Goal: Obtain resource: Download file/media

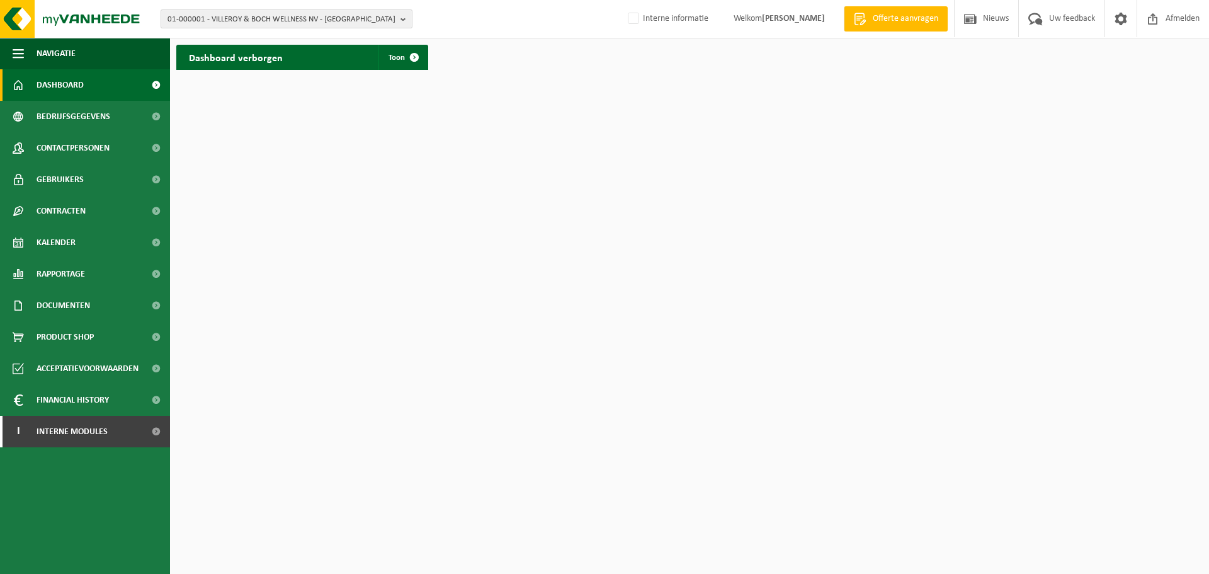
click at [401, 15] on button "01-000001 - VILLEROY & BOCH WELLNESS NV - ROESELARE" at bounding box center [287, 18] width 252 height 19
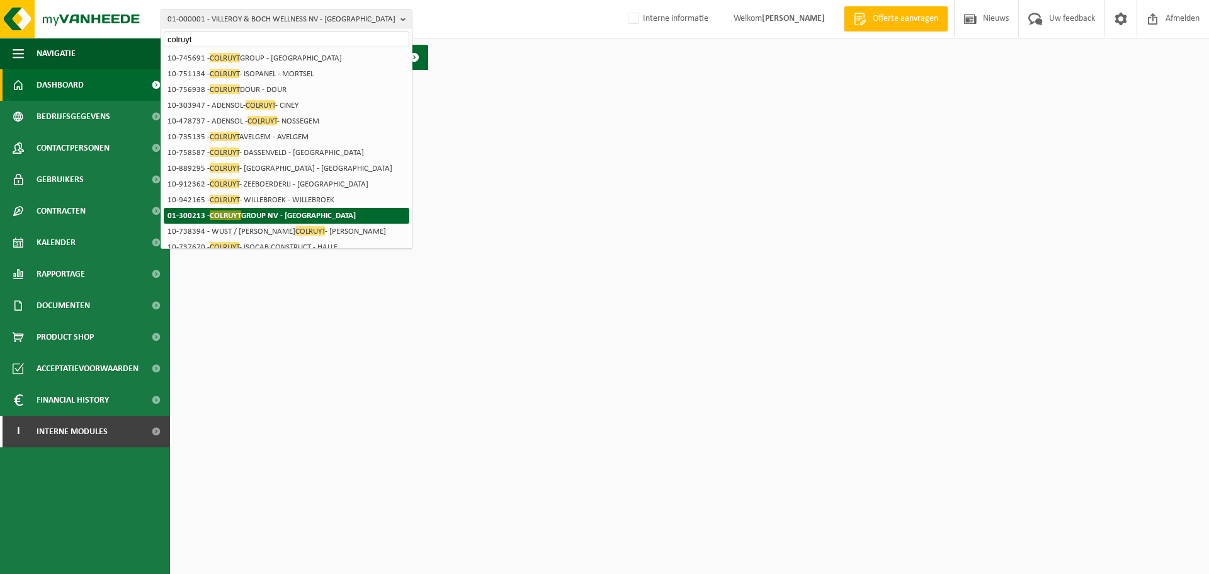
type input "colruyt"
click at [290, 212] on strong "01-300213 - COLRUYT GROUP NV - HALLE" at bounding box center [262, 214] width 188 height 9
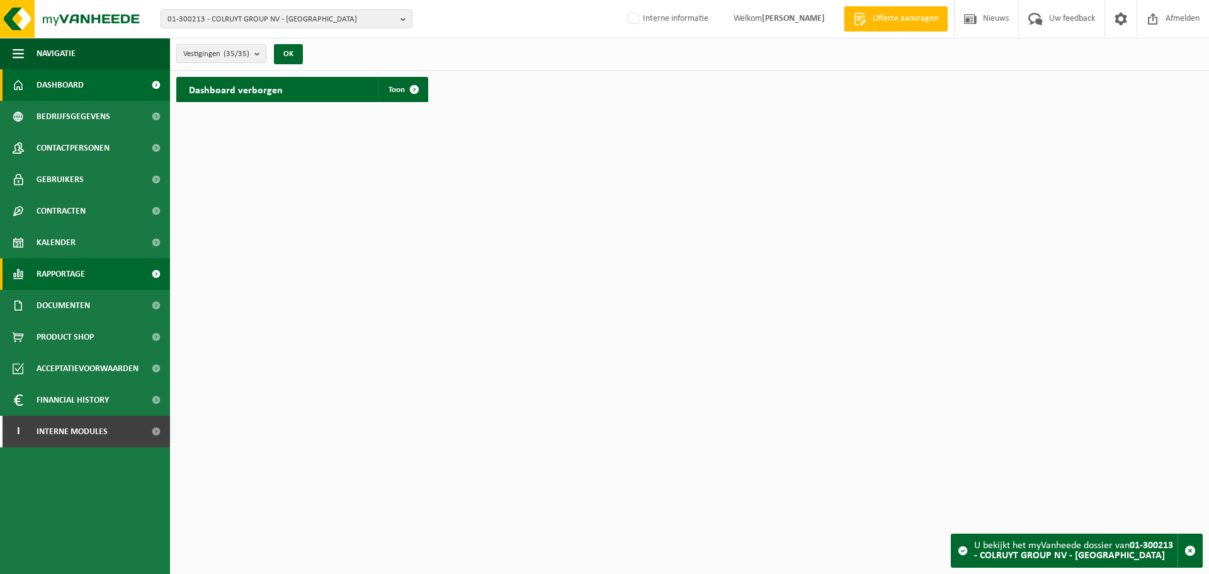
click at [154, 271] on span at bounding box center [156, 273] width 28 height 31
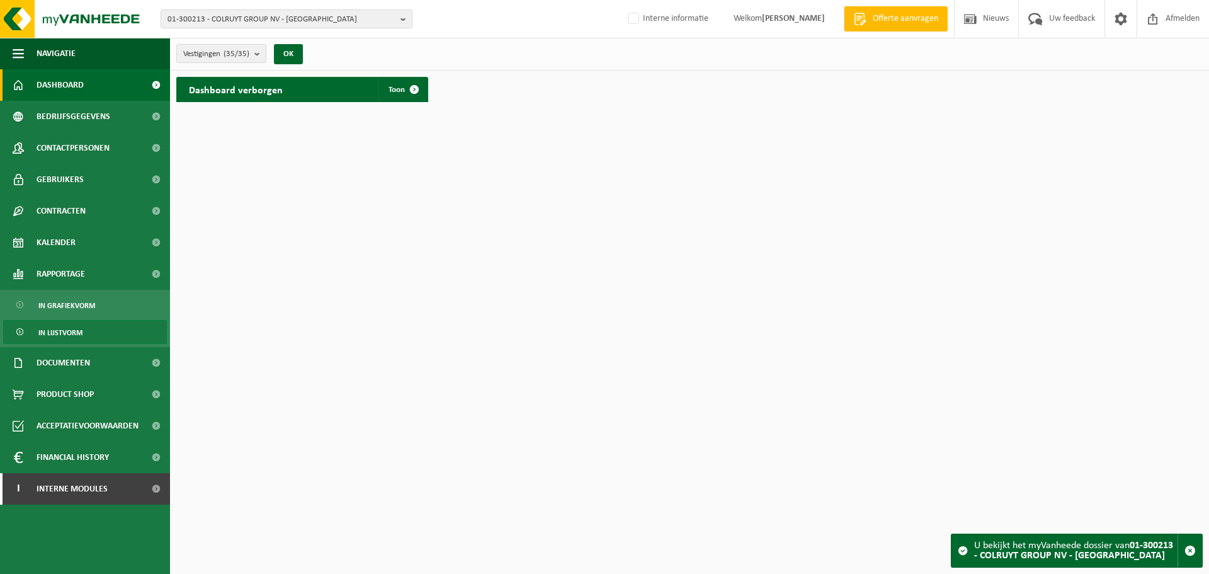
click at [57, 335] on span "In lijstvorm" at bounding box center [60, 333] width 44 height 24
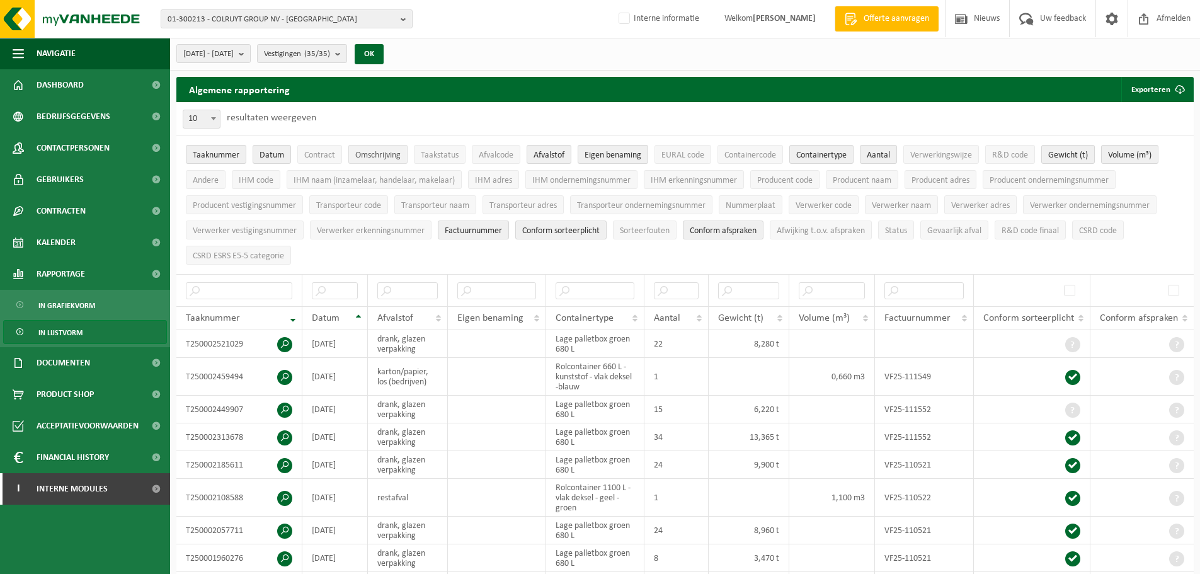
click at [384, 154] on span "Omschrijving" at bounding box center [377, 155] width 45 height 9
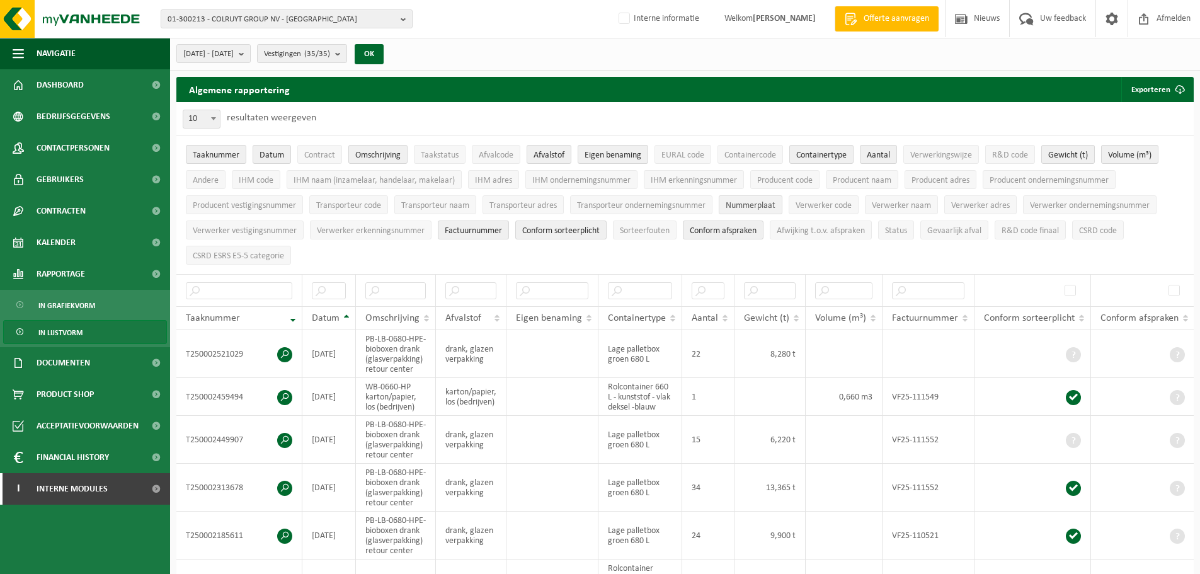
click at [759, 202] on span "Nummerplaat" at bounding box center [751, 205] width 50 height 9
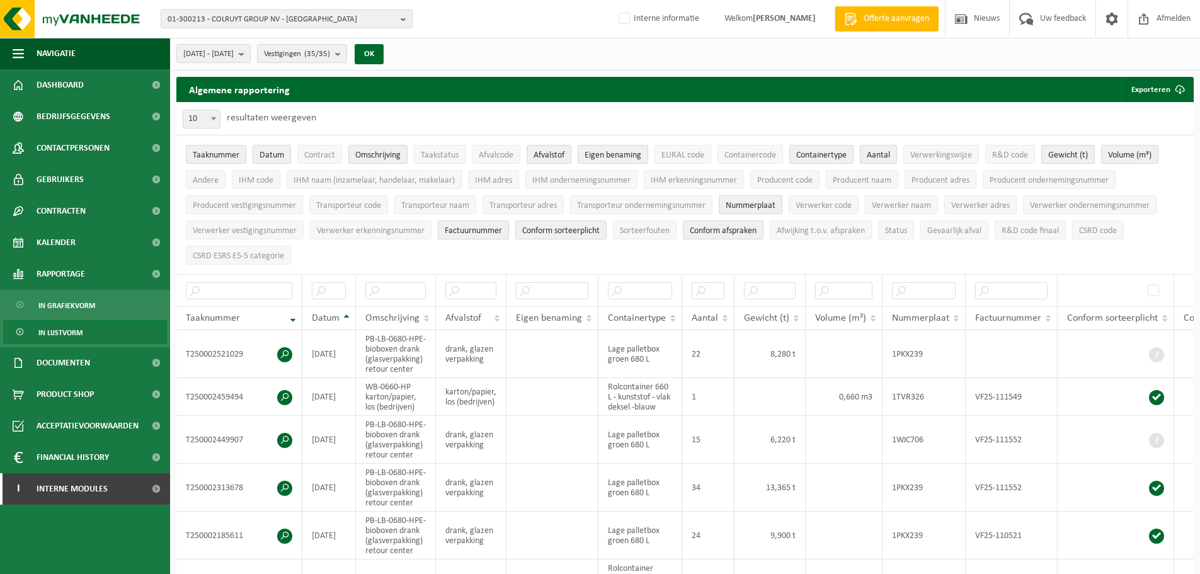
click at [484, 231] on span "Factuurnummer" at bounding box center [473, 230] width 57 height 9
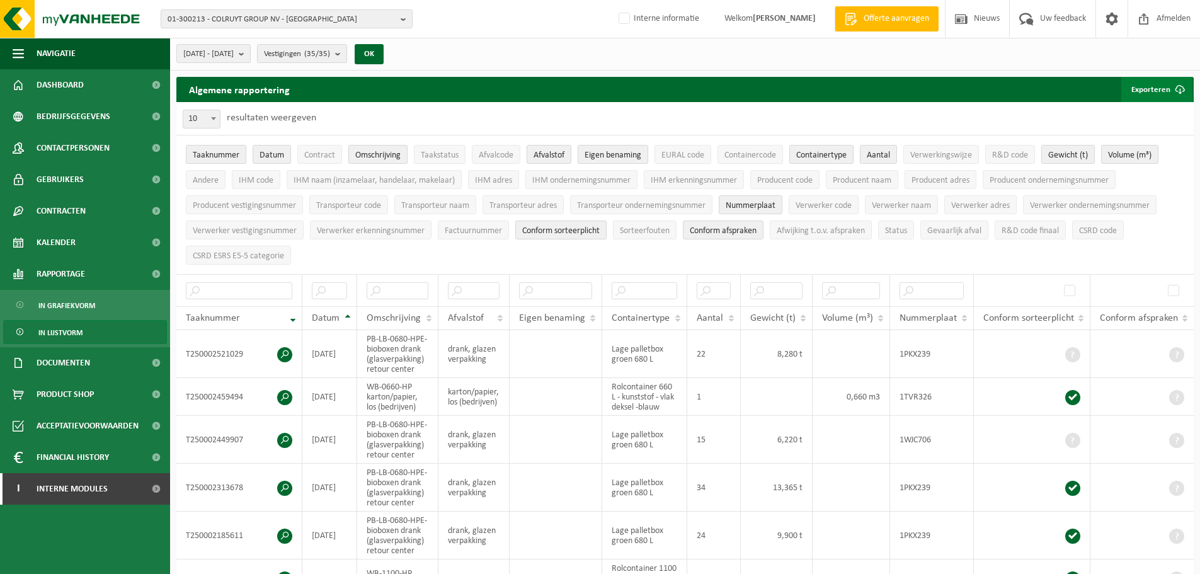
click at [1163, 91] on button "Exporteren" at bounding box center [1156, 89] width 71 height 25
click at [1146, 116] on link "Enkel mijn selectie" at bounding box center [1135, 114] width 114 height 25
